Goal: Check status: Check status

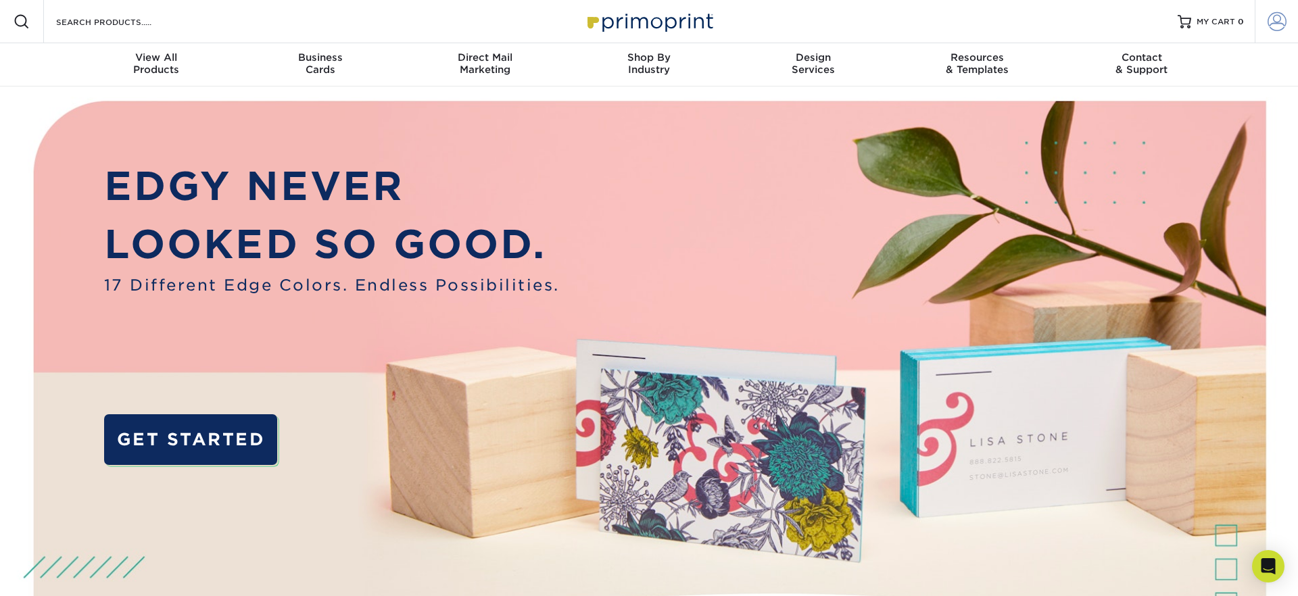
click at [1283, 17] on span at bounding box center [1276, 21] width 19 height 19
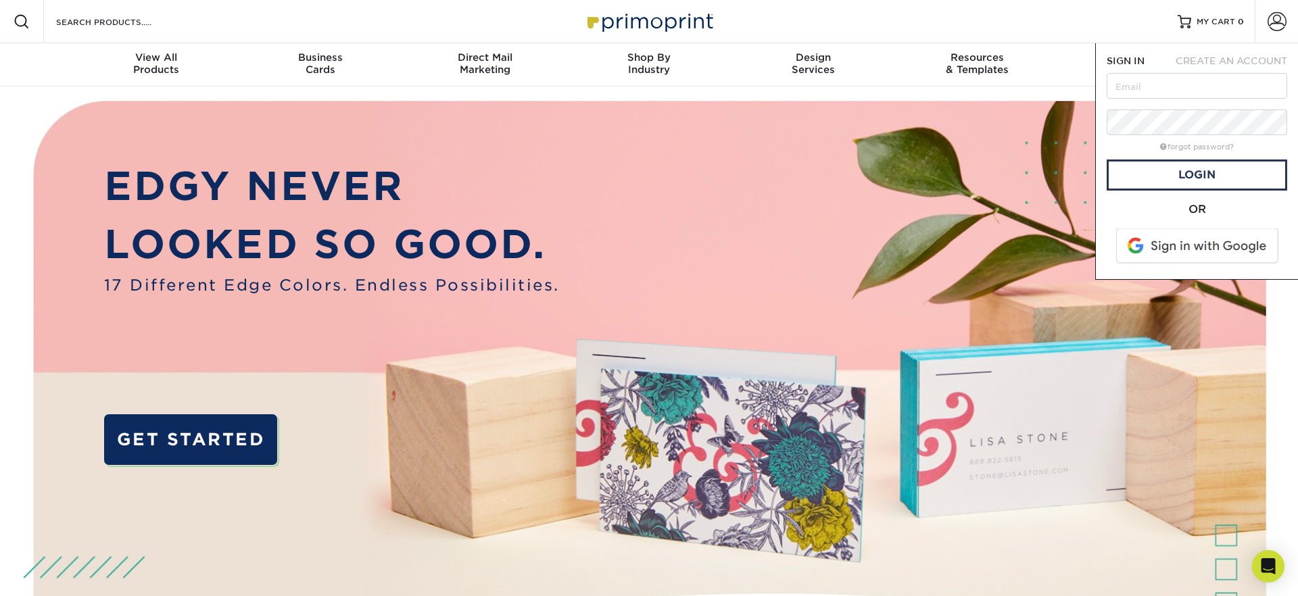
click at [1177, 251] on span at bounding box center [1198, 245] width 172 height 35
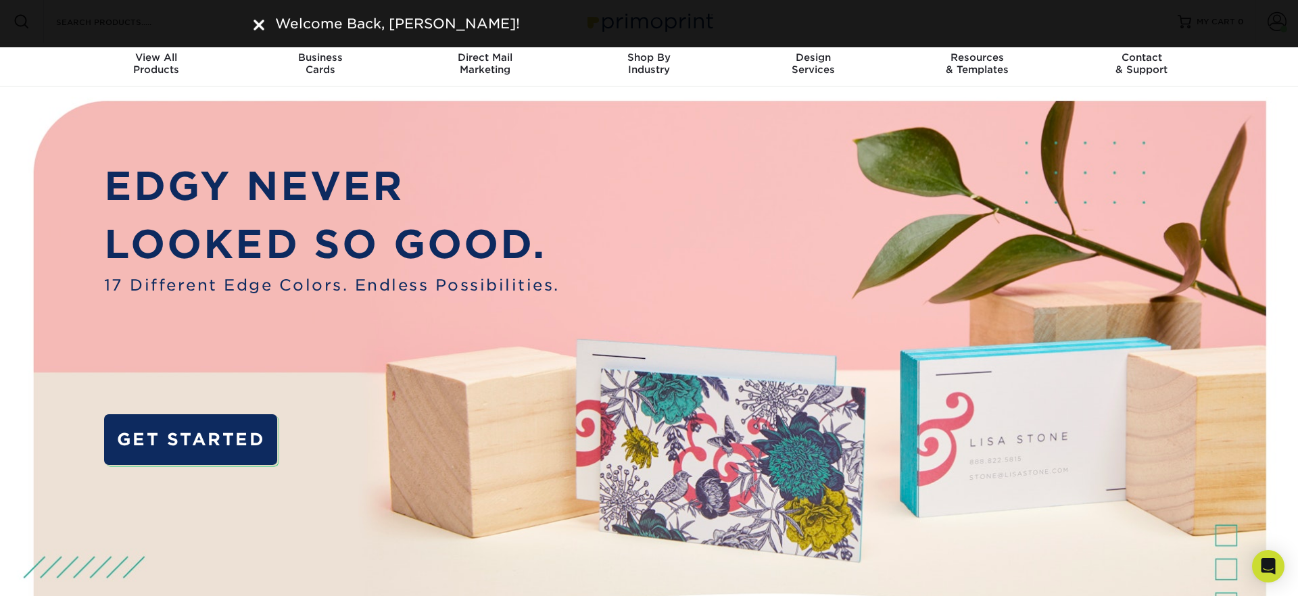
click at [261, 22] on img at bounding box center [258, 25] width 11 height 11
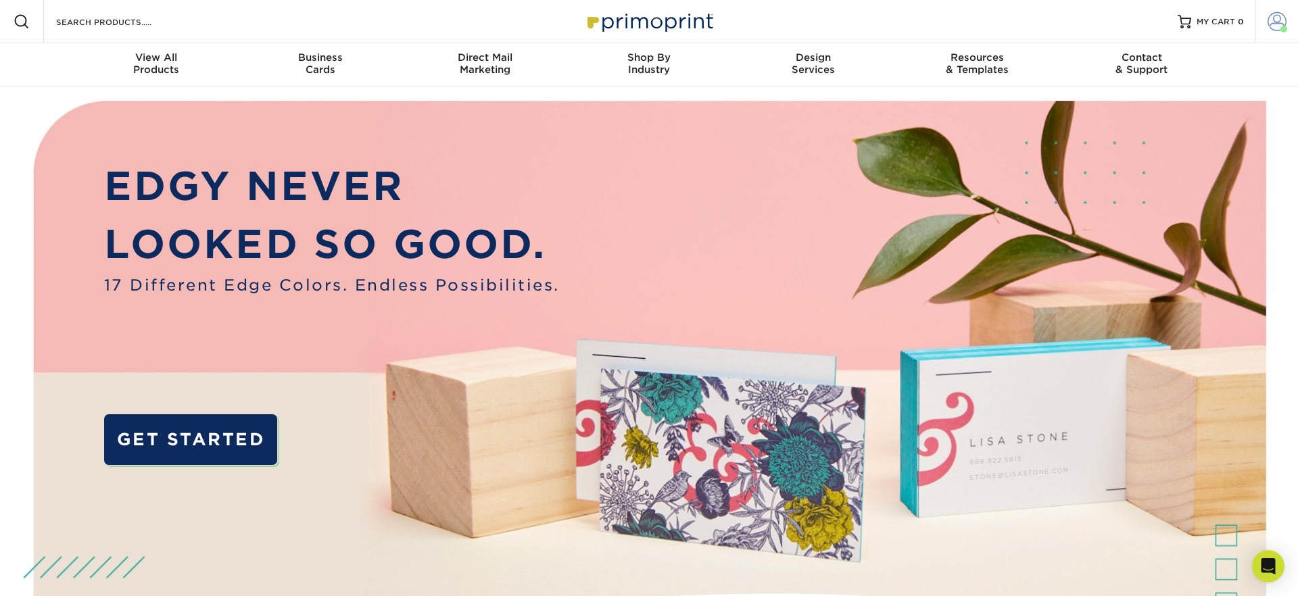
click at [1277, 22] on span at bounding box center [1276, 21] width 19 height 19
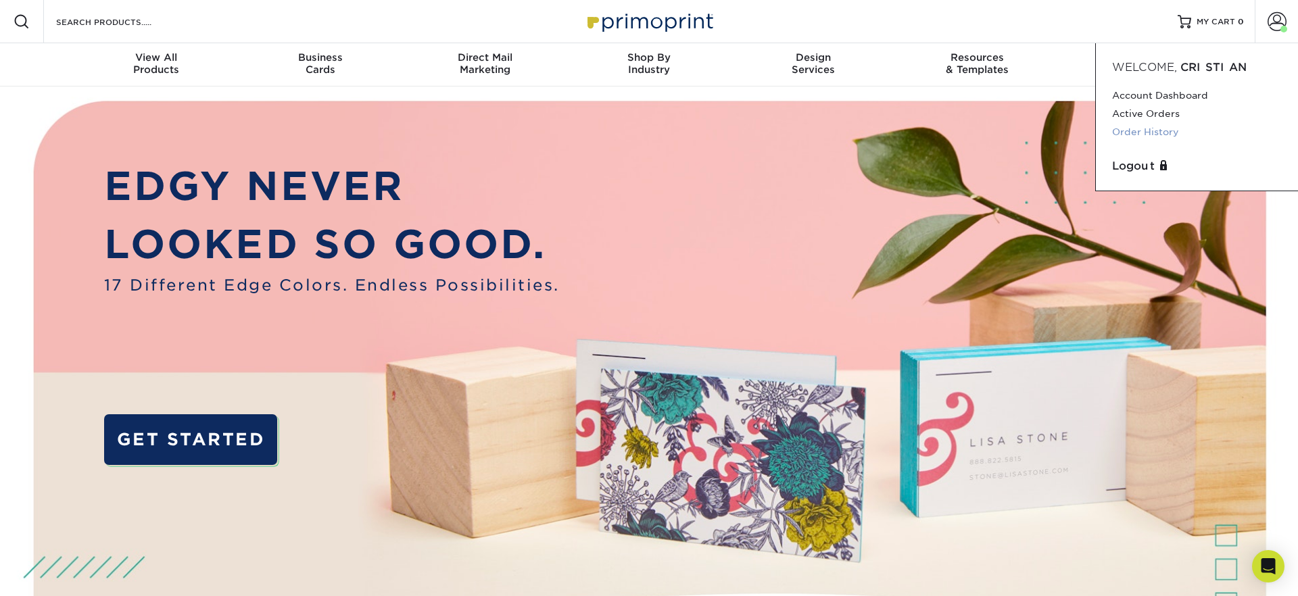
click at [1142, 131] on link "Order History" at bounding box center [1197, 132] width 170 height 18
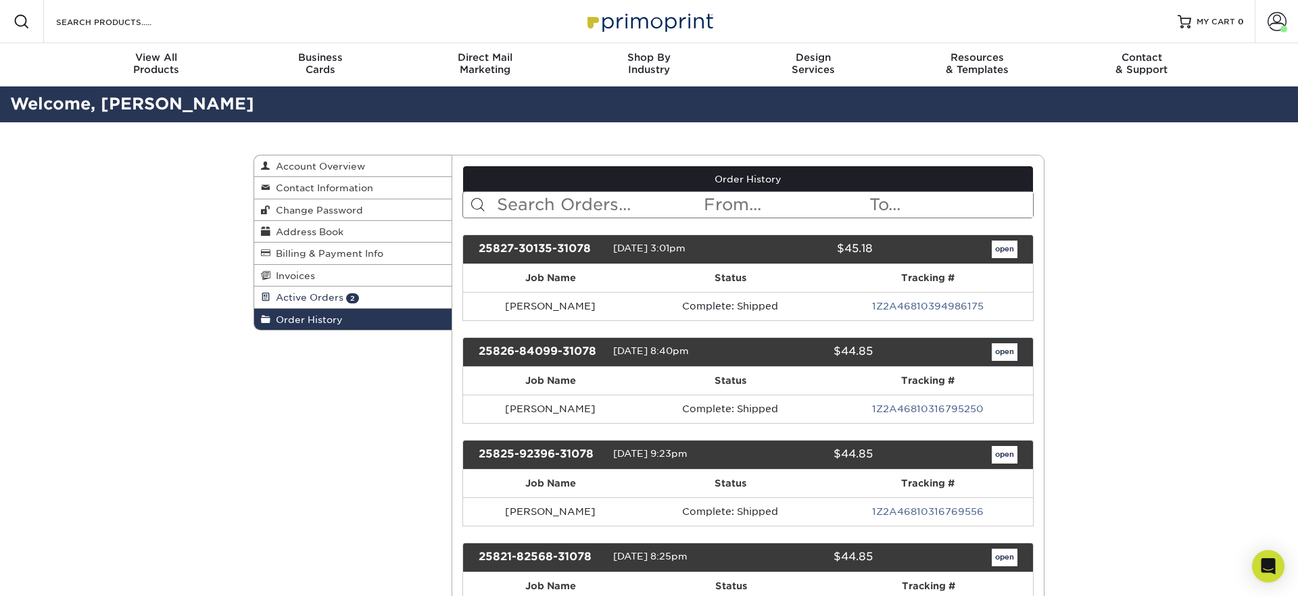
click at [374, 293] on link "Active Orders 2" at bounding box center [352, 298] width 197 height 22
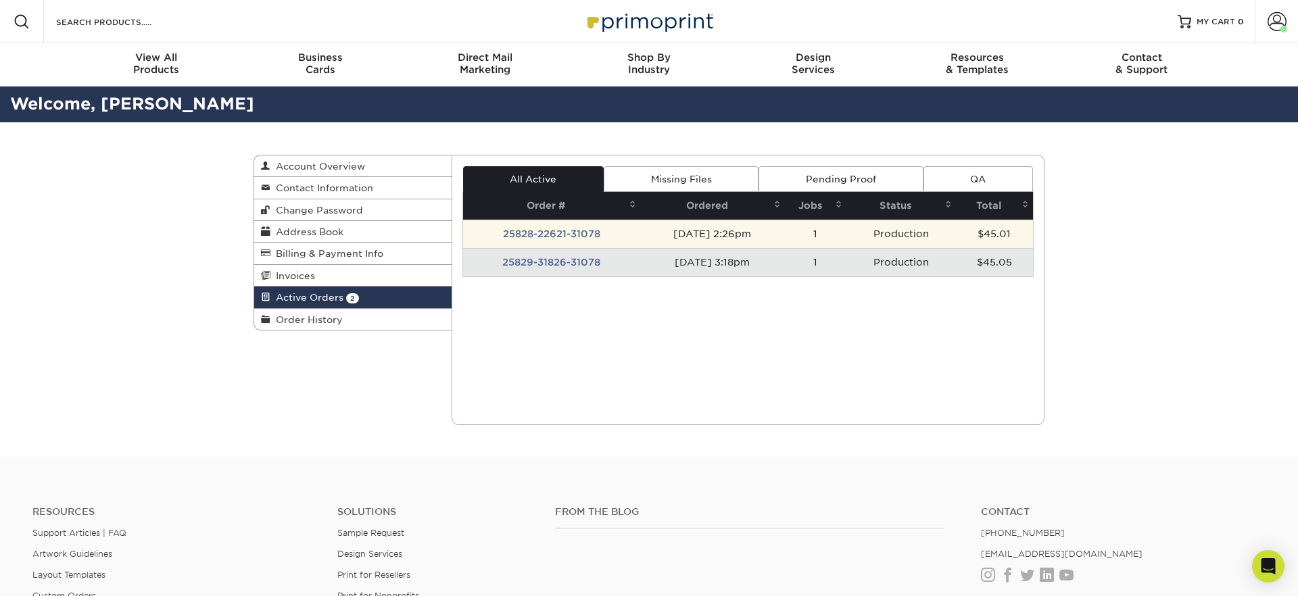
click at [559, 226] on td "25828-22621-31078" at bounding box center [551, 234] width 177 height 28
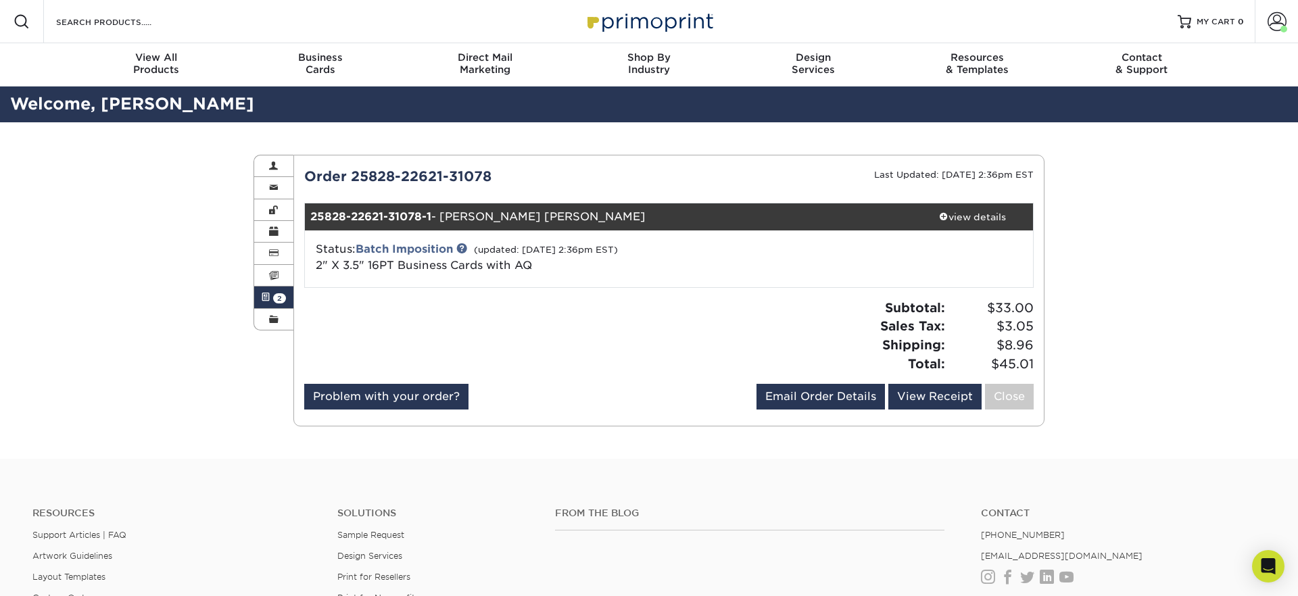
click at [274, 295] on span "2" at bounding box center [279, 298] width 13 height 10
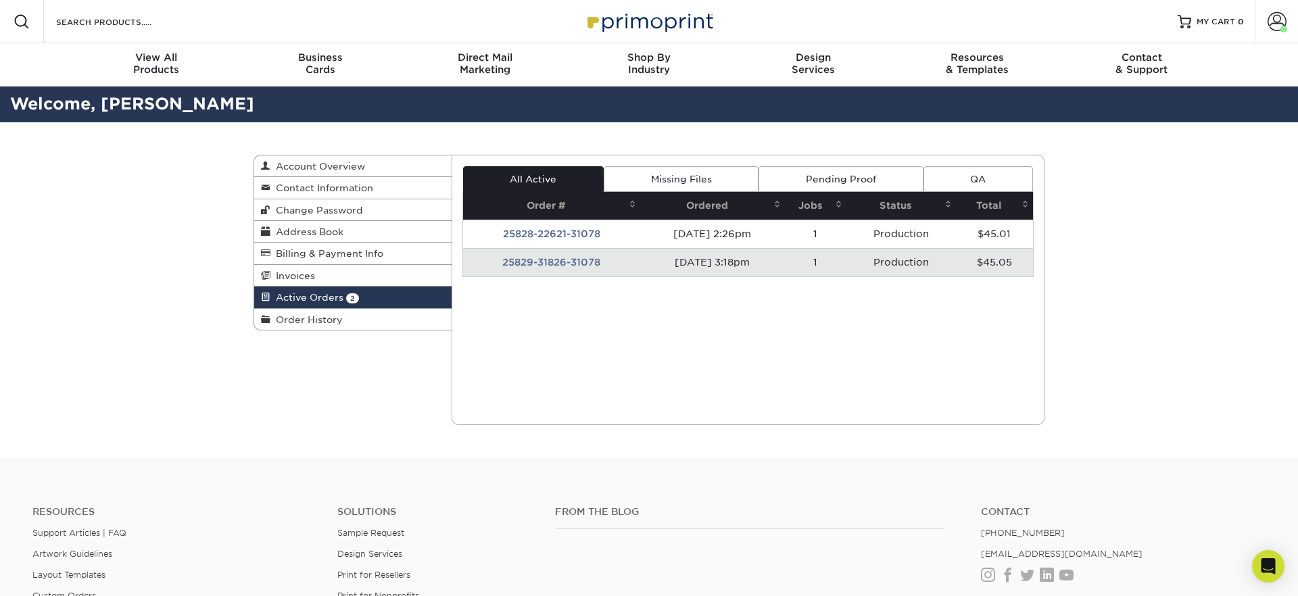
click at [609, 264] on td "25829-31826-31078" at bounding box center [551, 262] width 177 height 28
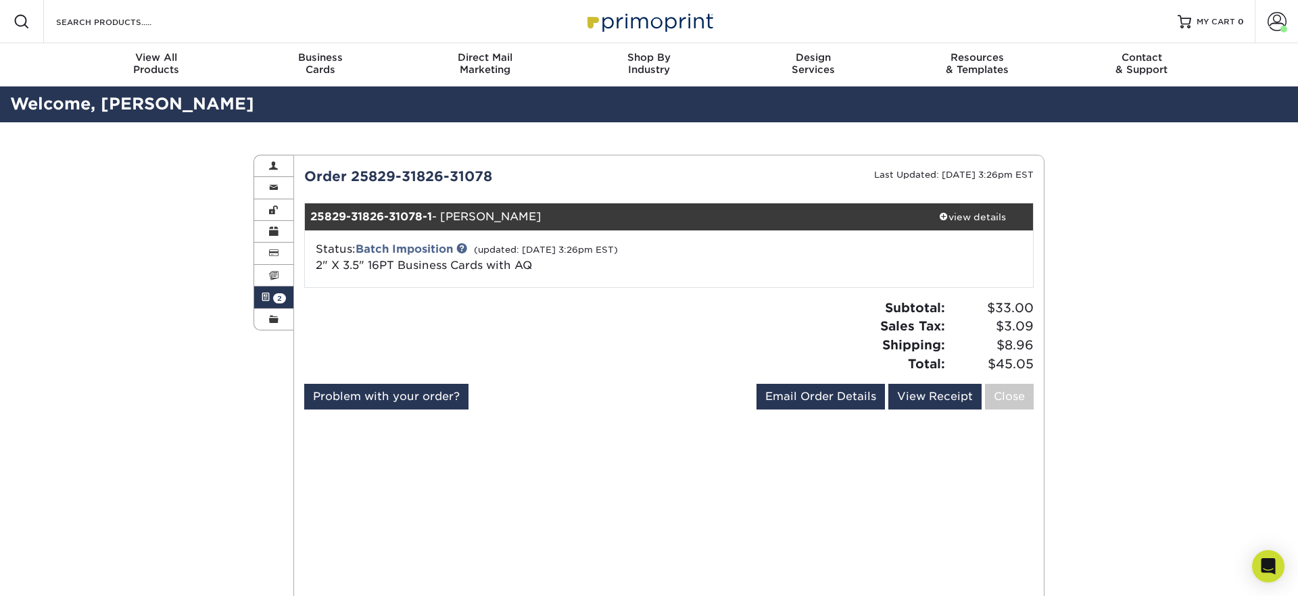
click at [281, 292] on link "Active Orders 2" at bounding box center [273, 298] width 39 height 22
